Goal: Information Seeking & Learning: Learn about a topic

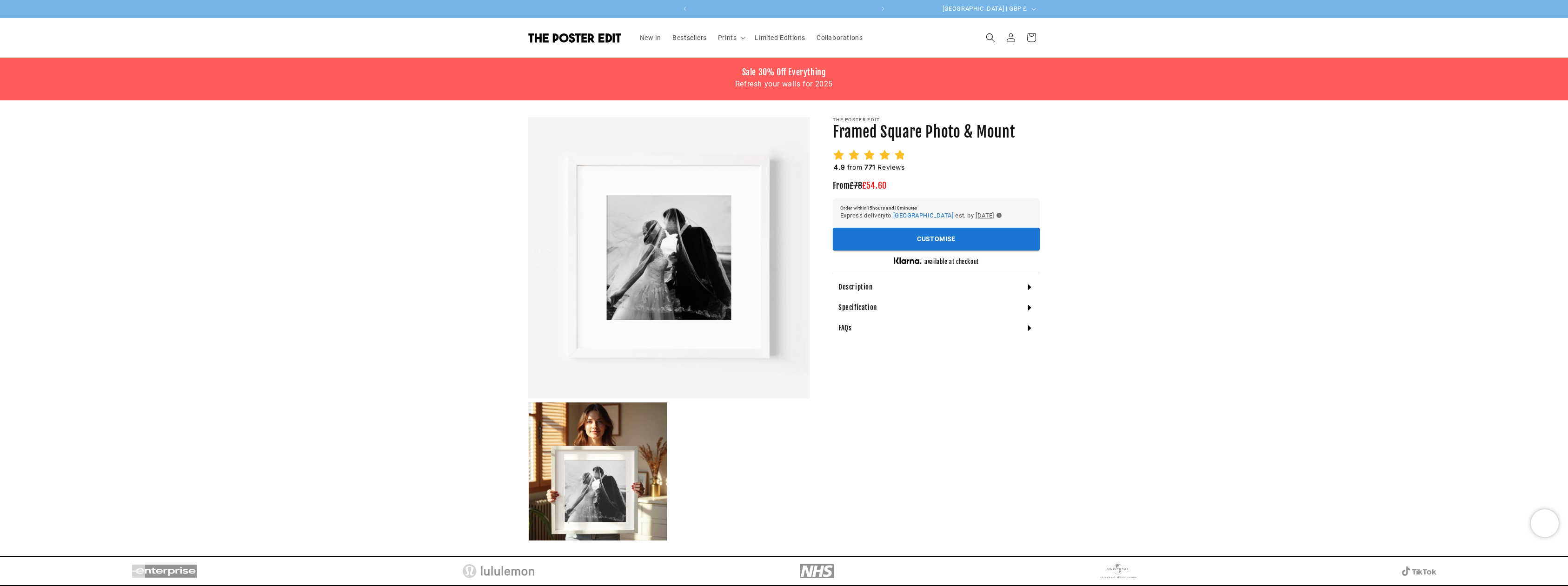
scroll to position [0, 363]
click at [863, 287] on h4 "Description" at bounding box center [855, 287] width 35 height 9
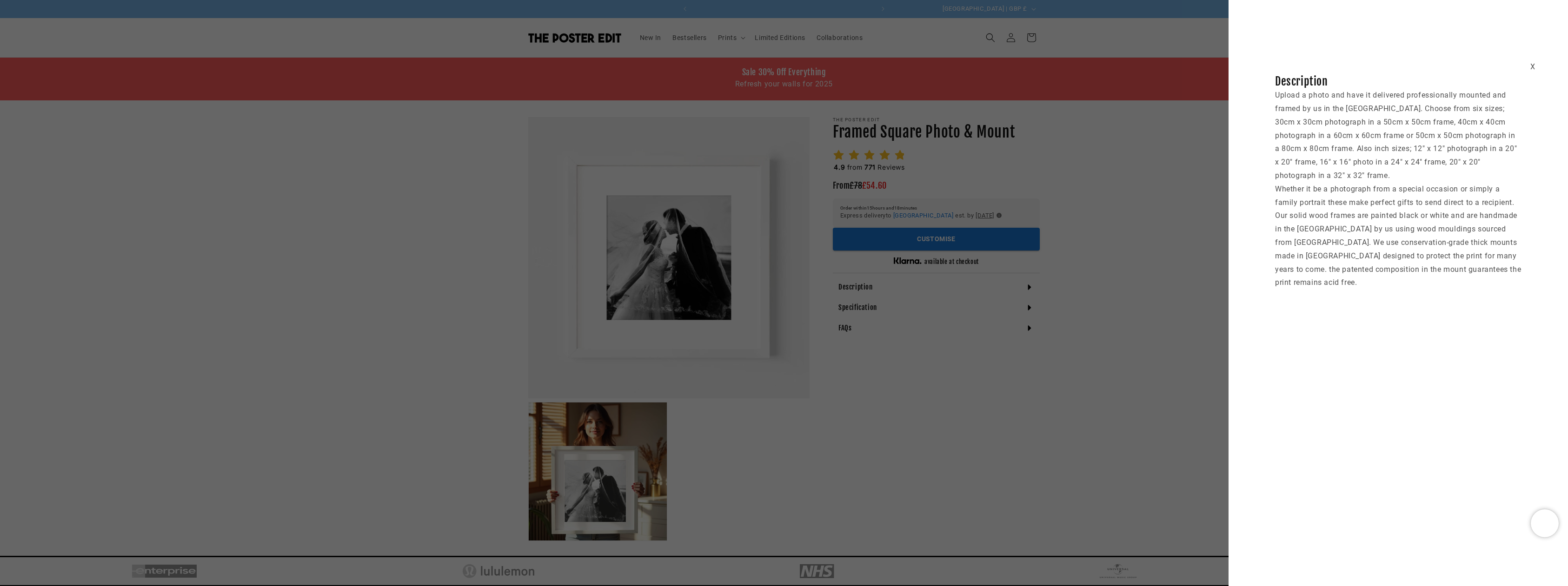
scroll to position [0, 0]
click at [706, 240] on div "X Description Upload a photo and have it delivered professionally mounted and f…" at bounding box center [784, 293] width 1568 height 586
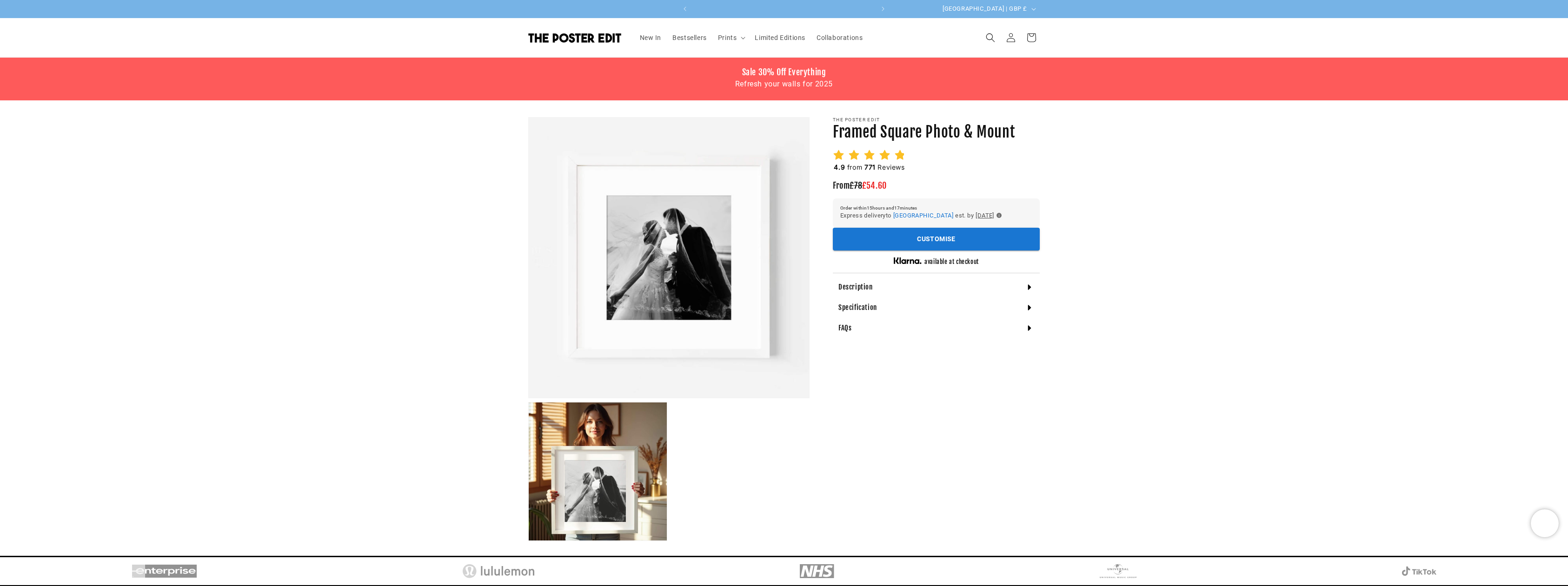
scroll to position [0, 181]
click at [863, 285] on h4 "Description" at bounding box center [855, 287] width 35 height 9
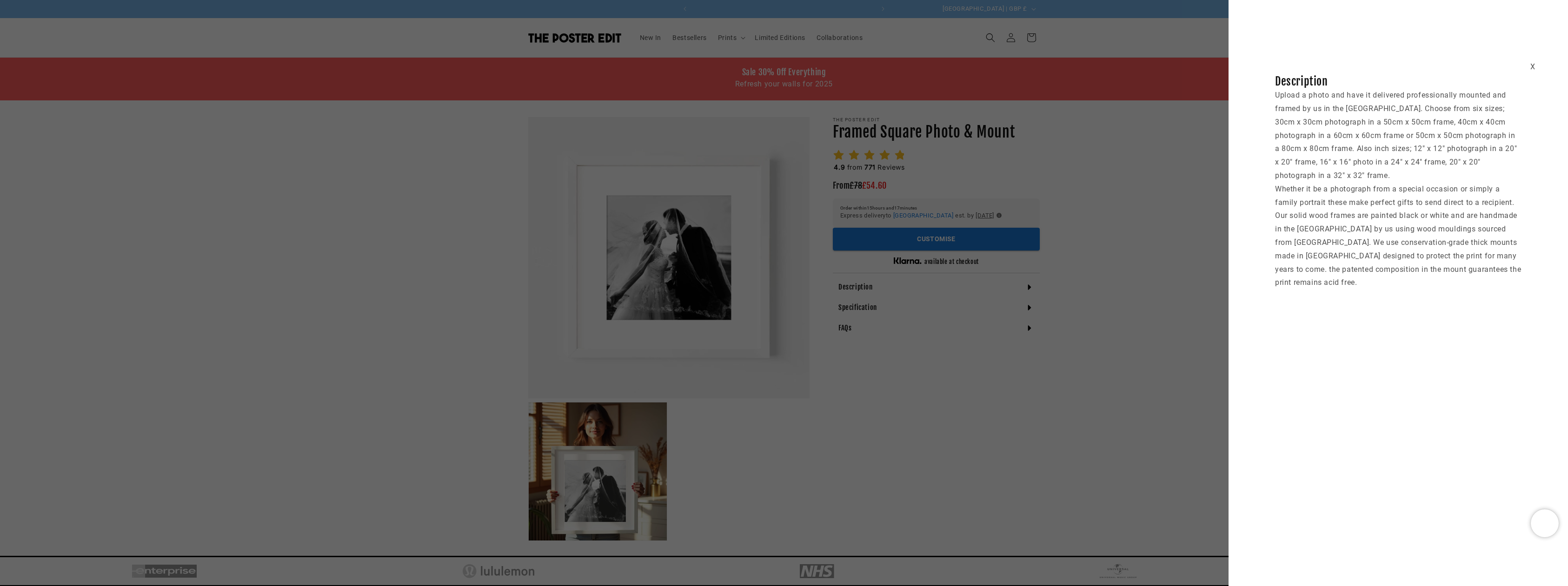
scroll to position [0, 363]
click at [850, 312] on div "X Description Upload a photo and have it delivered professionally mounted and f…" at bounding box center [784, 293] width 1568 height 586
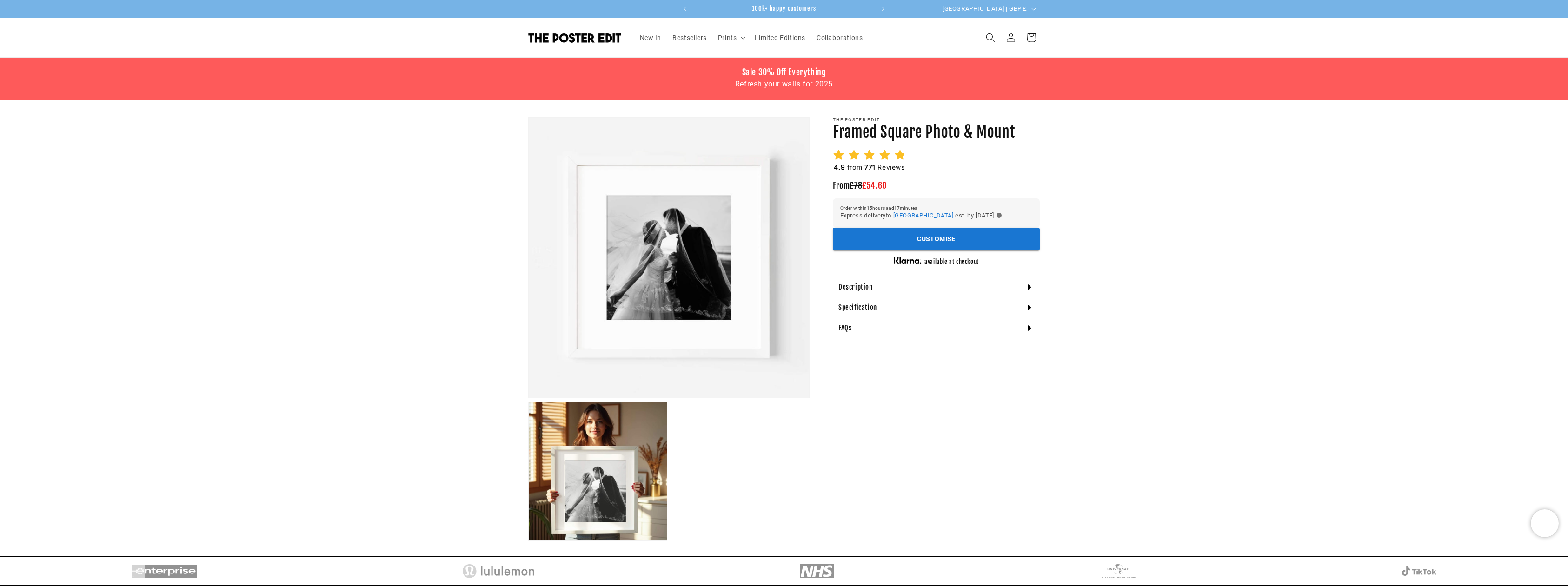
click at [1028, 310] on icon at bounding box center [1029, 307] width 3 height 5
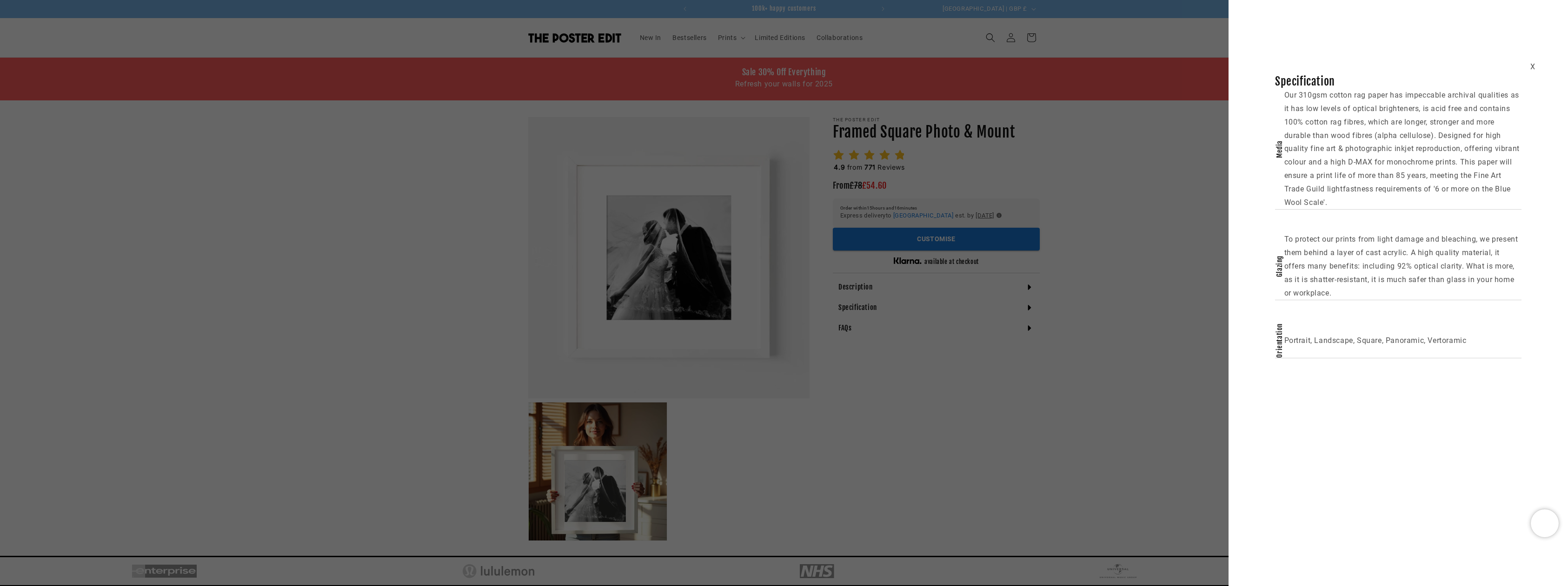
click at [1531, 65] on div "X" at bounding box center [1533, 67] width 5 height 13
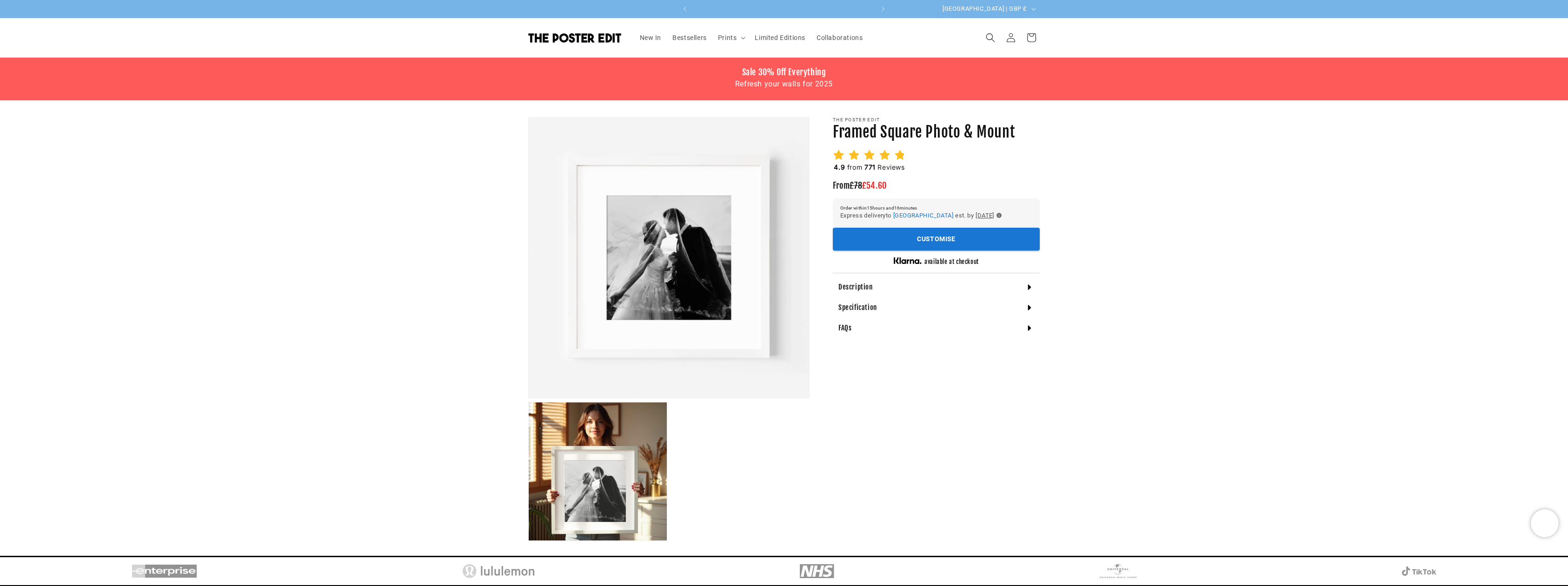
scroll to position [0, 0]
click at [844, 328] on h4 "FAQs" at bounding box center [844, 328] width 13 height 9
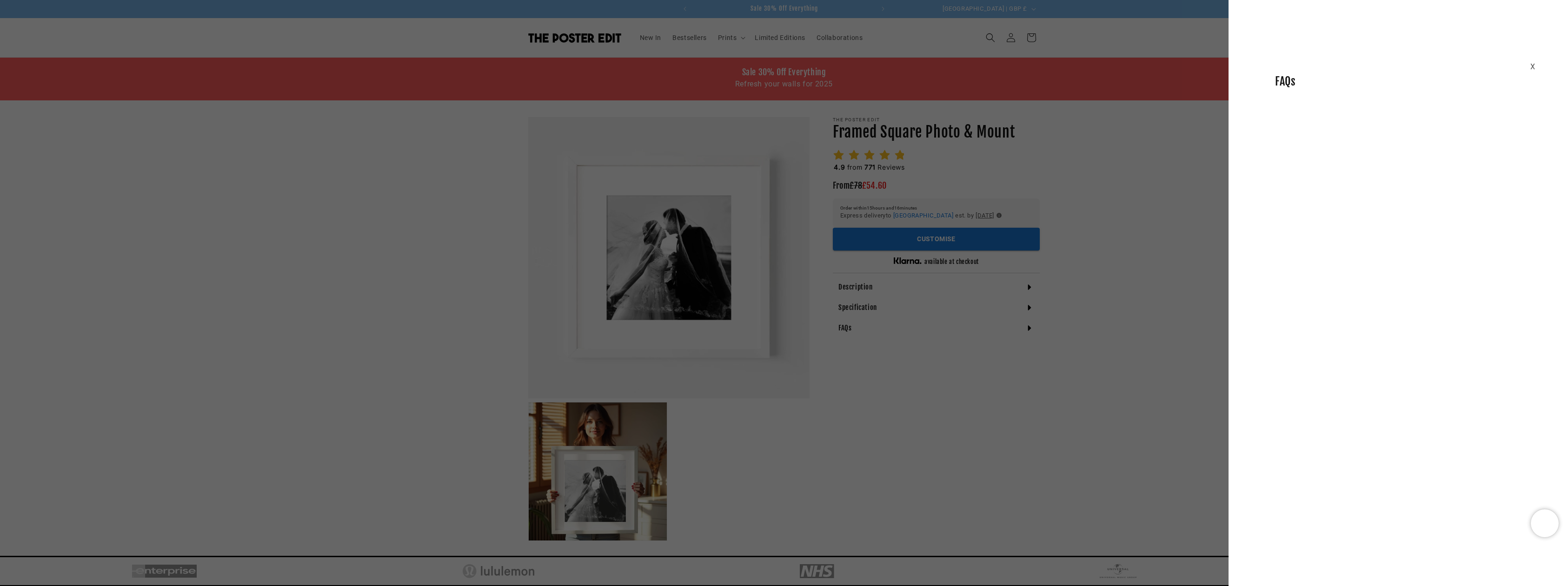
click at [1530, 67] on div "X FAQs" at bounding box center [1398, 58] width 340 height 61
click at [1534, 66] on div "X" at bounding box center [1533, 67] width 5 height 13
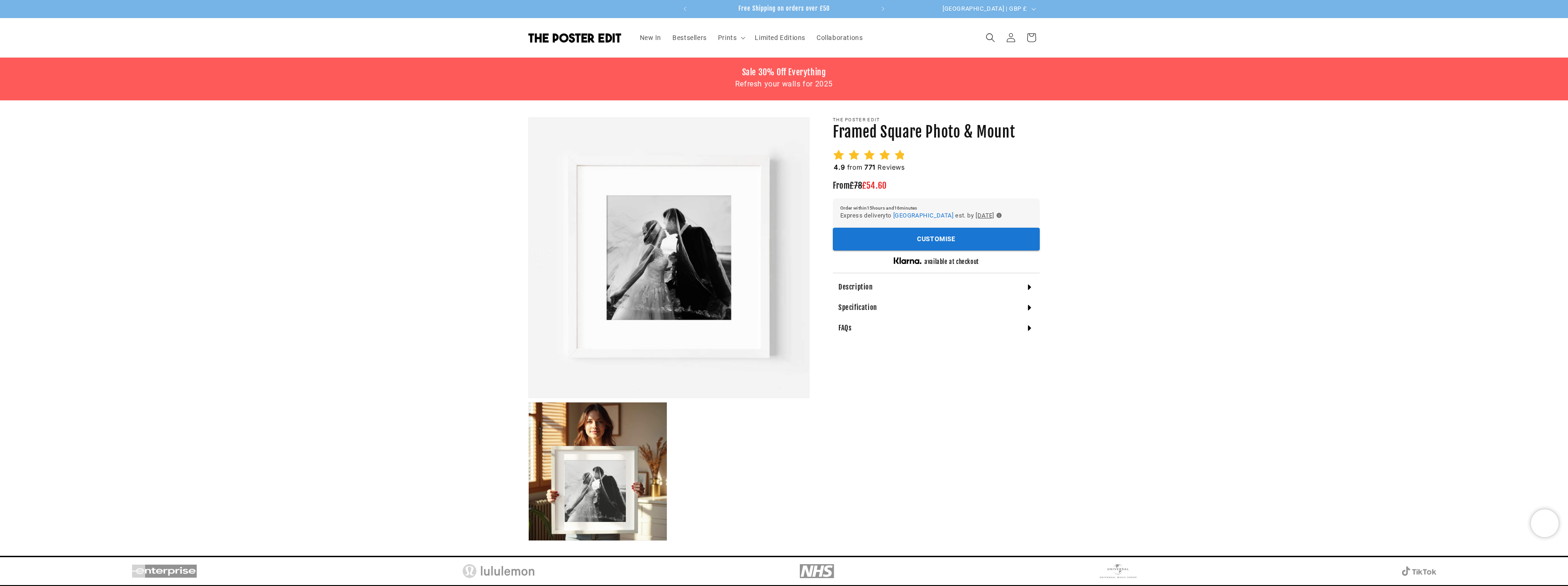
click at [873, 164] on span "771" at bounding box center [870, 167] width 11 height 8
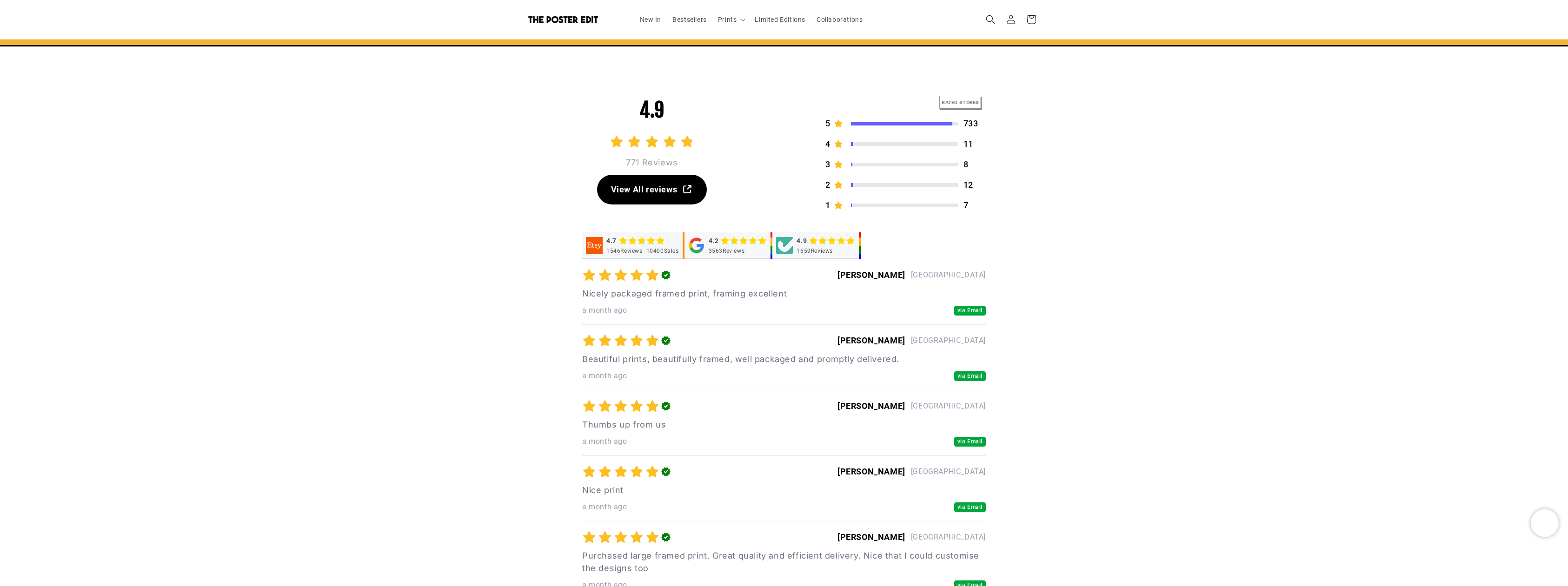
scroll to position [0, 181]
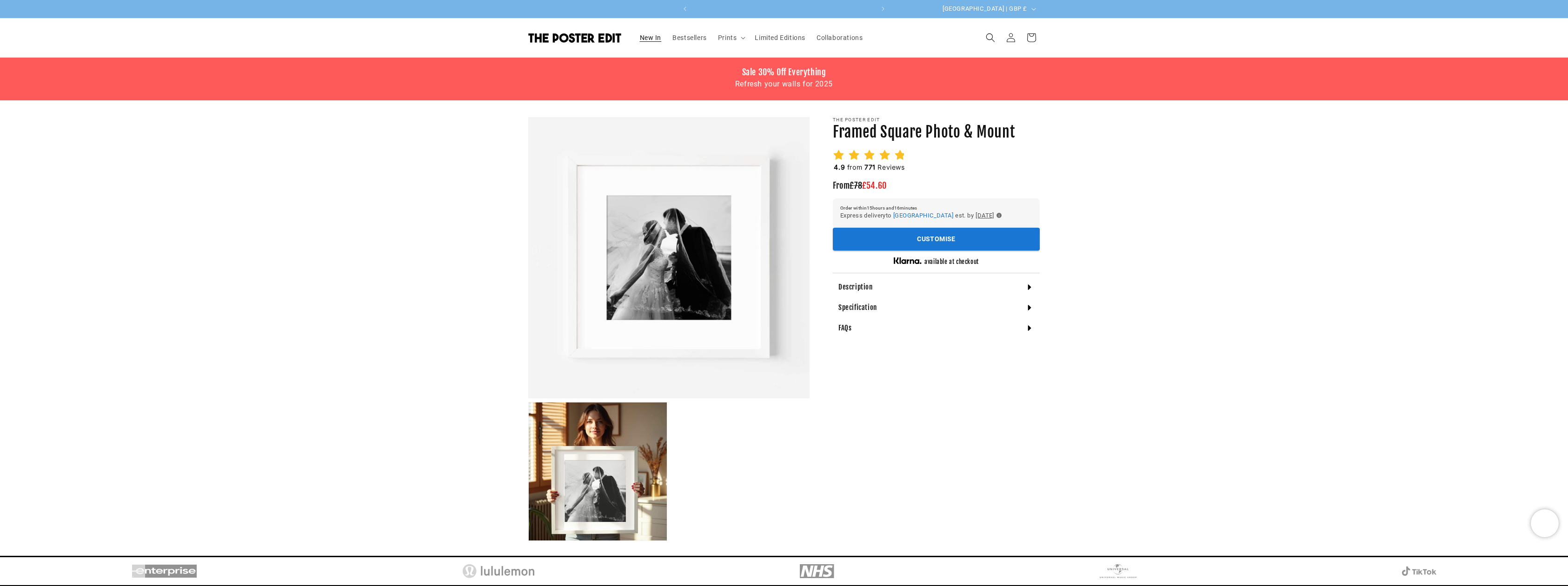
scroll to position [0, 363]
